Goal: Task Accomplishment & Management: Manage account settings

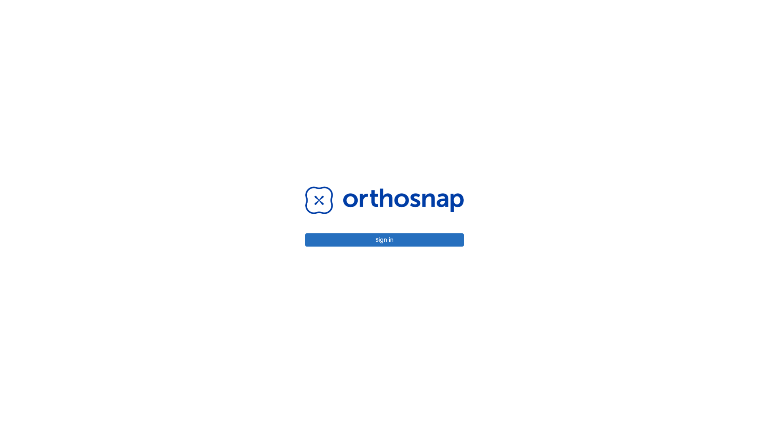
click at [385, 240] on button "Sign in" at bounding box center [384, 239] width 159 height 13
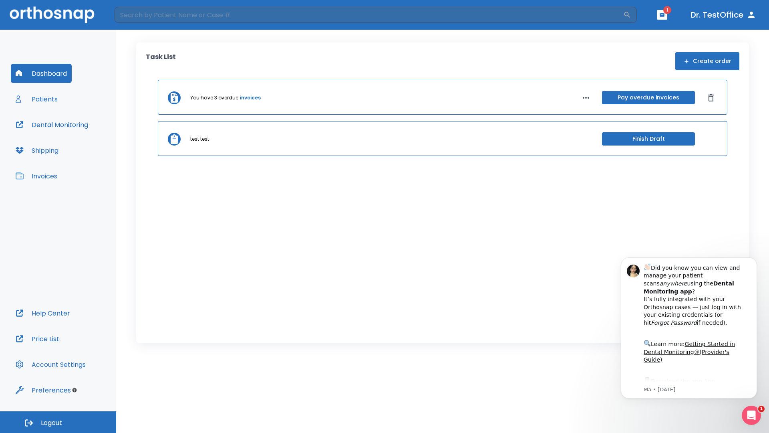
click at [58, 422] on span "Logout" at bounding box center [51, 422] width 21 height 9
